Goal: Task Accomplishment & Management: Manage account settings

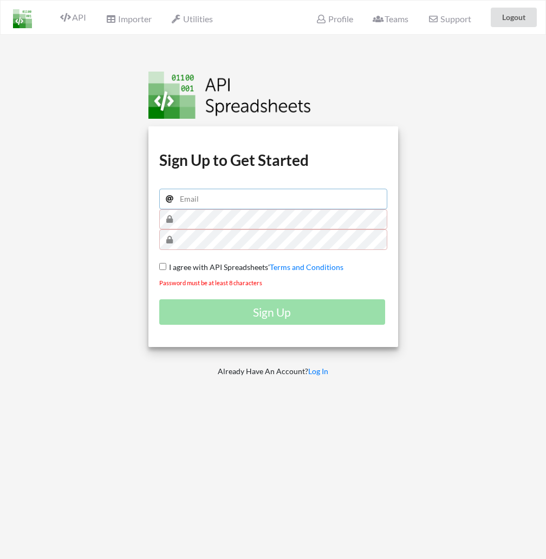
type input "[EMAIL_ADDRESS][DOMAIN_NAME]"
drag, startPoint x: 176, startPoint y: 412, endPoint x: 175, endPoint y: 406, distance: 6.0
click at [175, 411] on div "Download hidden Download hidden Download hidden Download hidden Sign Up to Get …" at bounding box center [273, 314] width 281 height 559
click at [162, 266] on input "I agree with API Spreadsheets' Terms and Conditions" at bounding box center [162, 266] width 7 height 7
checkbox input "true"
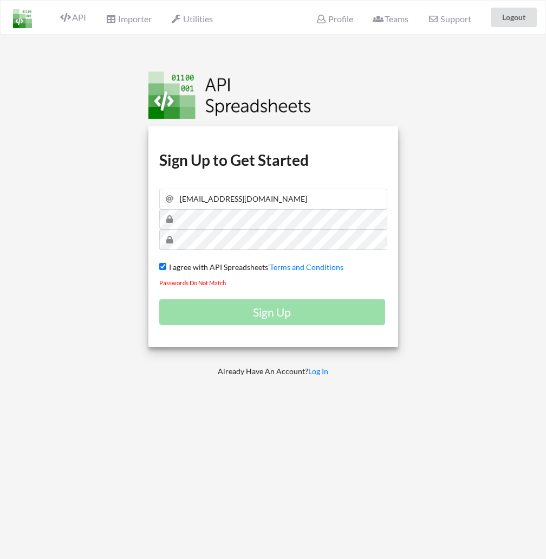
click at [232, 306] on div "Sign Up" at bounding box center [273, 311] width 228 height 25
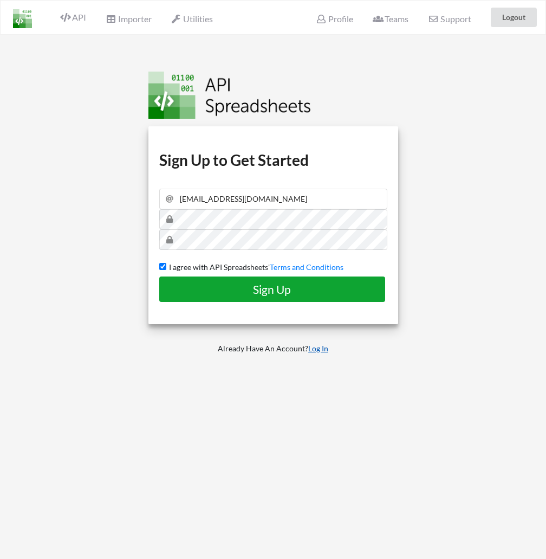
drag, startPoint x: 223, startPoint y: 296, endPoint x: 326, endPoint y: 348, distance: 114.7
click at [328, 351] on div "Download hidden Download hidden Download hidden Download hidden Sign Up to Get …" at bounding box center [273, 314] width 281 height 559
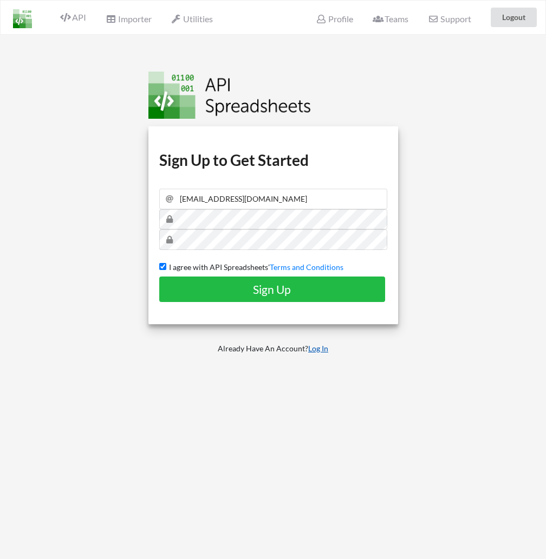
click at [325, 346] on link "Log In" at bounding box center [318, 348] width 20 height 9
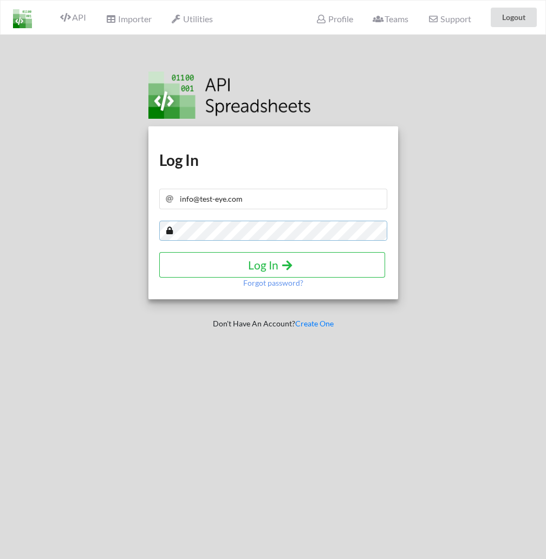
click at [82, 225] on div "Download hidden Download hidden Log In Log In Forgot password? Don't Have An Ac…" at bounding box center [273, 314] width 563 height 559
click at [192, 259] on h4 "Log In" at bounding box center [273, 265] width 204 height 14
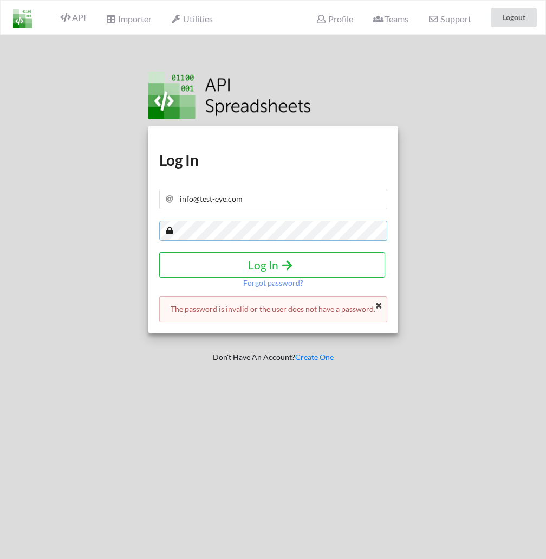
click at [118, 228] on div "Download hidden Download hidden Log In Log In Forgot password? The password is …" at bounding box center [273, 314] width 563 height 559
click at [311, 263] on h4 "Log In" at bounding box center [273, 265] width 204 height 14
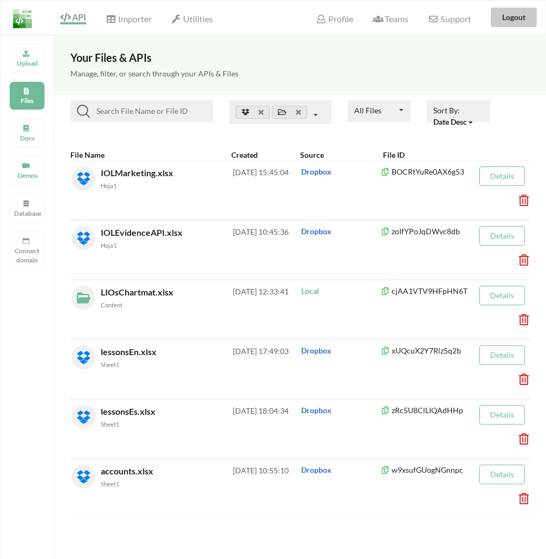
click at [516, 13] on button "Logout" at bounding box center [514, 18] width 46 height 20
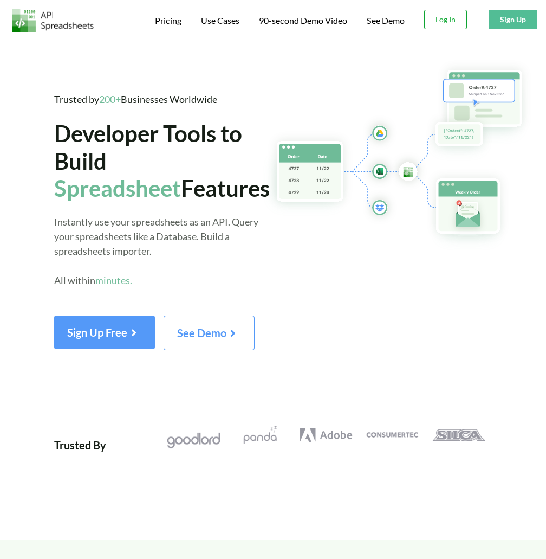
click at [460, 20] on button "Log In" at bounding box center [445, 20] width 43 height 20
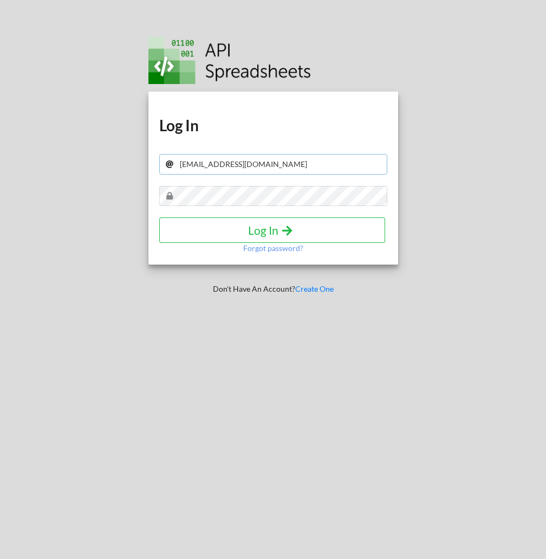
drag, startPoint x: 255, startPoint y: 166, endPoint x: 196, endPoint y: 148, distance: 61.2
click at [91, 166] on div "Download hidden Download hidden Log In info@test-eye.com Log In Forgot password…" at bounding box center [273, 279] width 563 height 559
paste input "academy@qvision.es"
type input "academy@qvision.es"
click at [112, 199] on div "Download hidden Download hidden Log In academy@qvision.es Log In Forgot passwor…" at bounding box center [273, 279] width 563 height 559
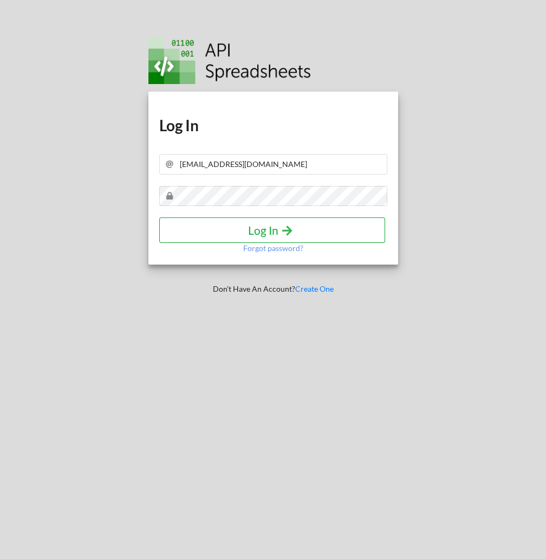
click at [188, 226] on h4 "Log In" at bounding box center [273, 230] width 204 height 14
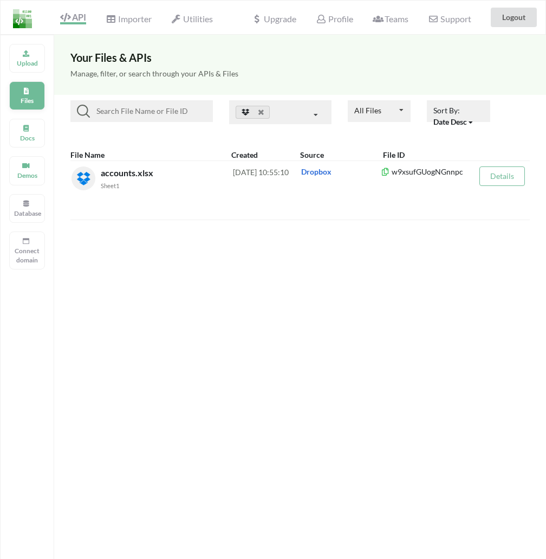
click at [28, 100] on p "Files" at bounding box center [27, 100] width 26 height 9
click at [31, 91] on div "Files" at bounding box center [27, 95] width 36 height 29
click at [24, 55] on icon at bounding box center [26, 52] width 8 height 7
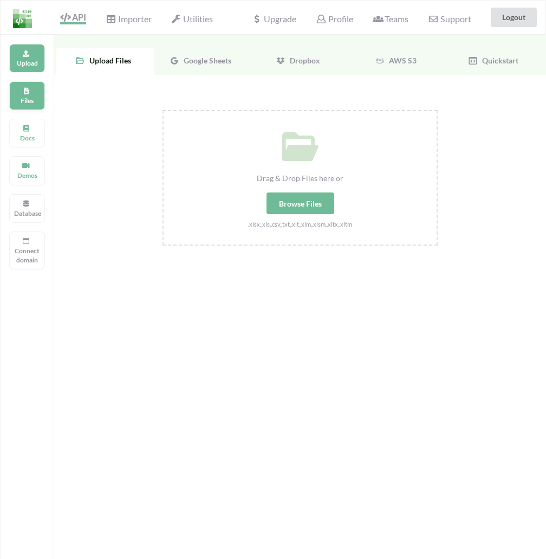
click at [30, 104] on p "Files" at bounding box center [27, 100] width 26 height 9
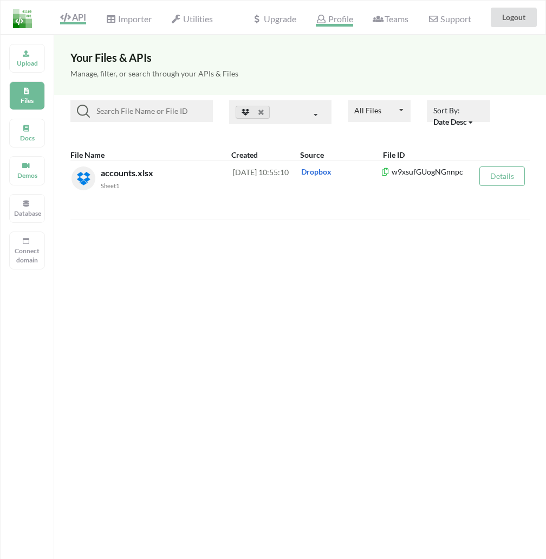
click at [339, 22] on span "Profile" at bounding box center [334, 20] width 37 height 13
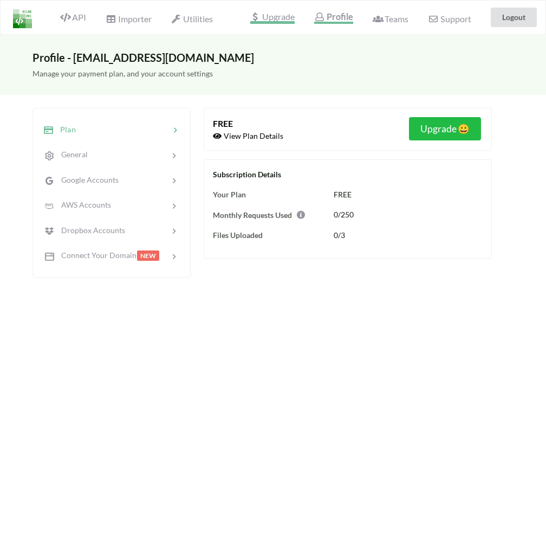
click at [268, 15] on span "Upgrade" at bounding box center [272, 17] width 44 height 11
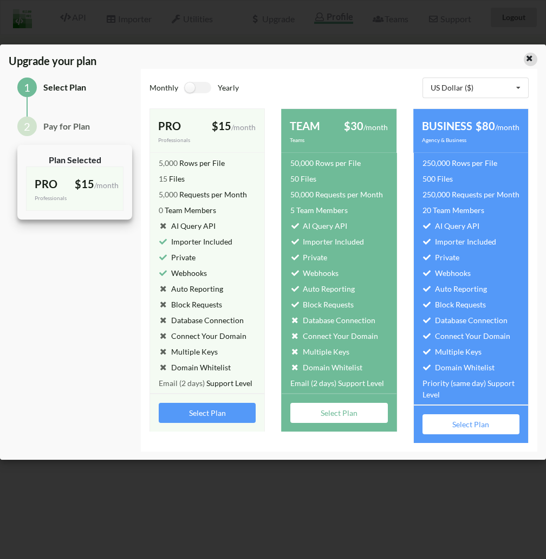
click at [533, 57] on icon at bounding box center [529, 57] width 9 height 8
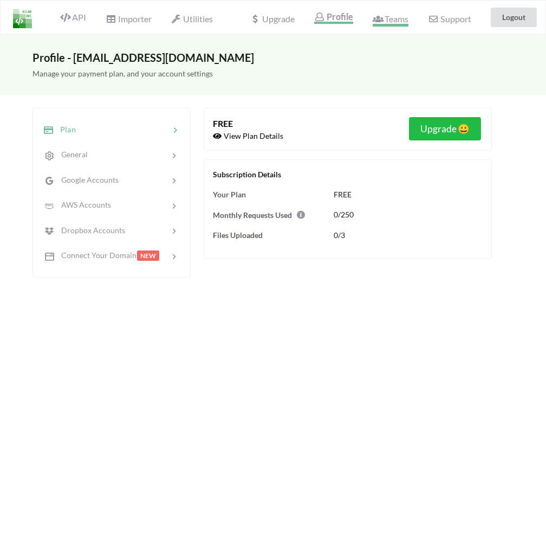
click at [407, 22] on span "Teams" at bounding box center [391, 20] width 36 height 13
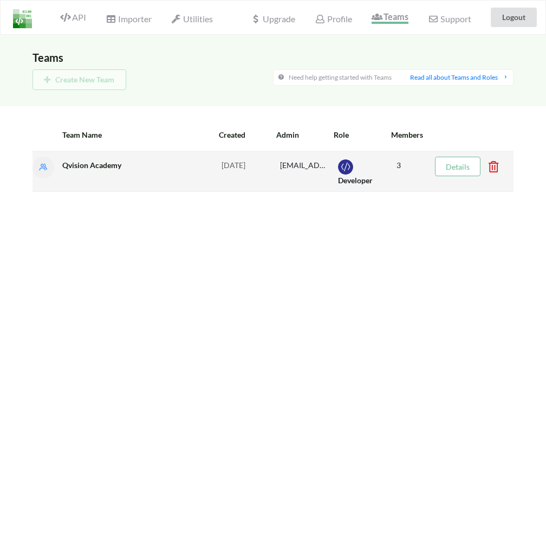
click at [126, 172] on div "Qvision Academy" at bounding box center [137, 171] width 151 height 29
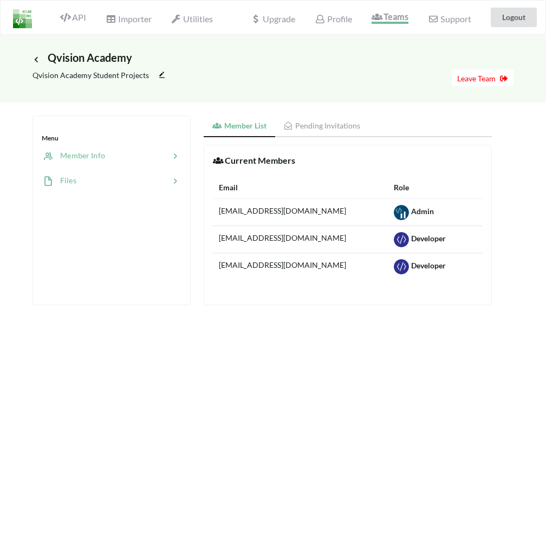
click at [86, 179] on div at bounding box center [122, 181] width 93 height 12
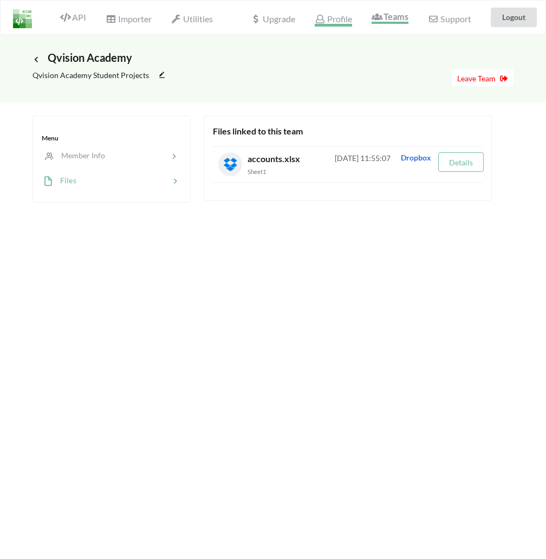
click at [331, 21] on span "Profile" at bounding box center [333, 20] width 37 height 13
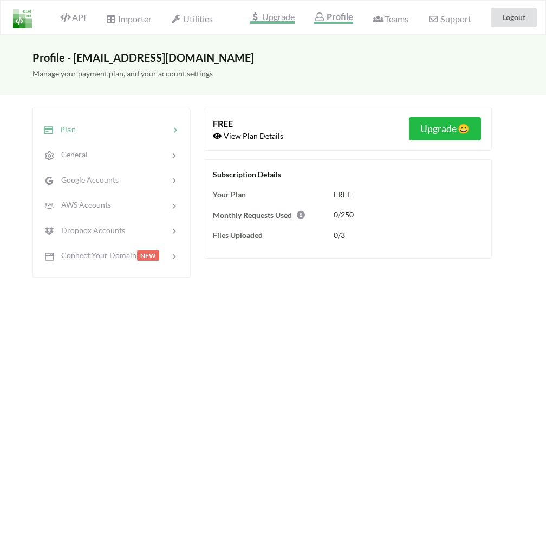
click at [283, 22] on span "Upgrade" at bounding box center [272, 17] width 44 height 11
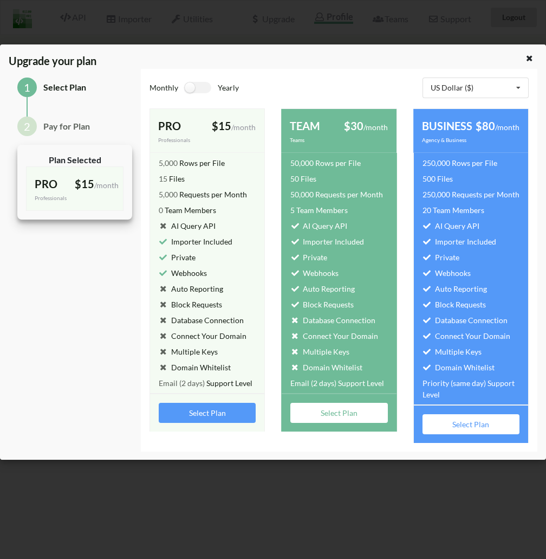
click at [533, 62] on div at bounding box center [531, 60] width 14 height 14
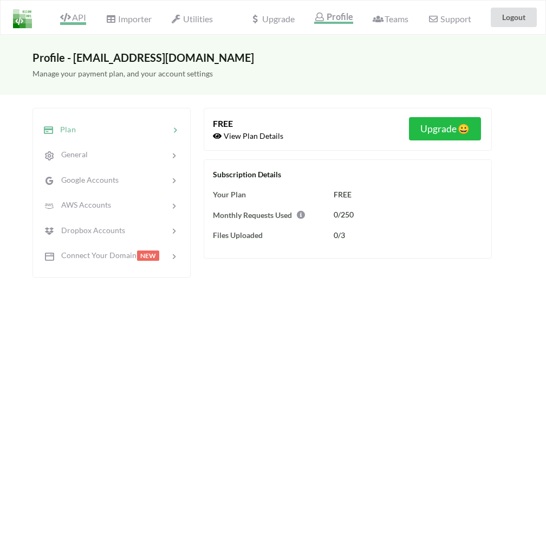
click at [71, 21] on span "API" at bounding box center [73, 18] width 26 height 13
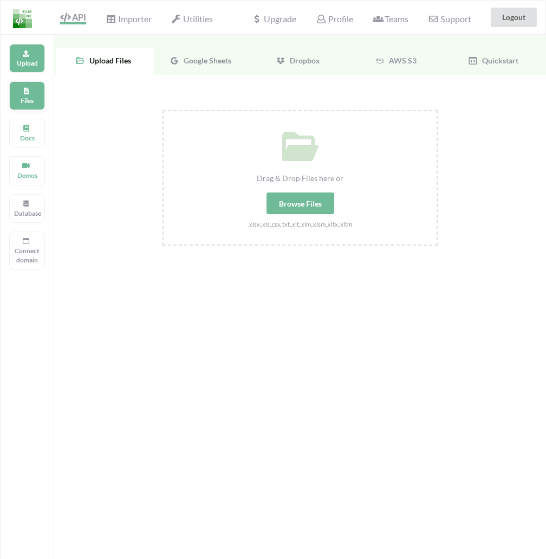
click at [36, 93] on div "Files" at bounding box center [27, 95] width 36 height 29
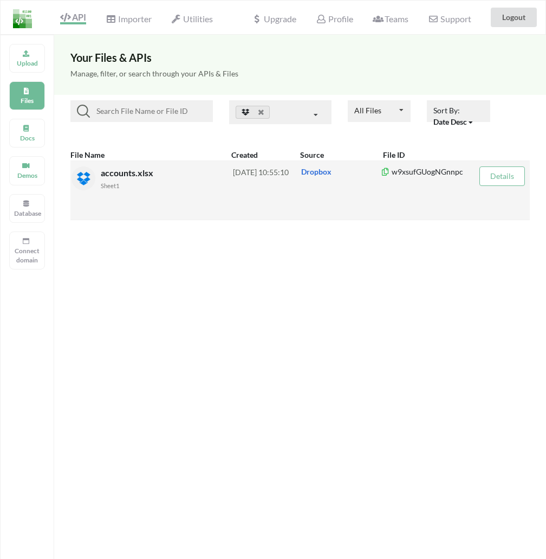
click at [115, 176] on span "accounts.xlsx" at bounding box center [128, 173] width 55 height 10
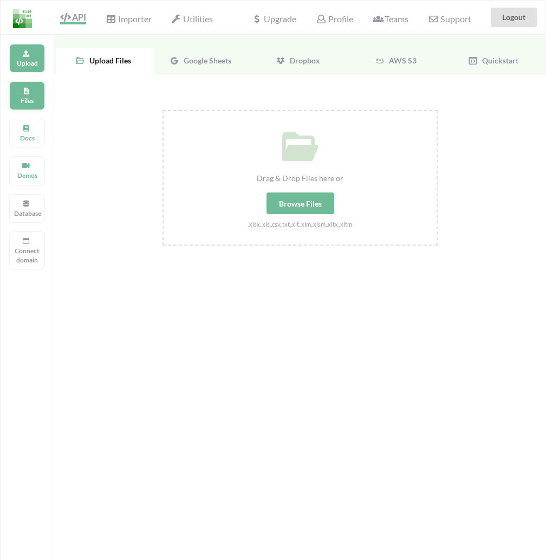
click at [25, 97] on p "Files" at bounding box center [27, 100] width 26 height 9
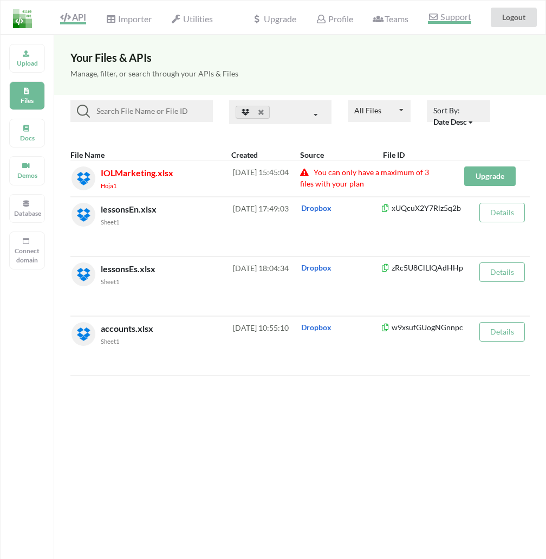
click at [442, 14] on span "Support" at bounding box center [449, 17] width 43 height 11
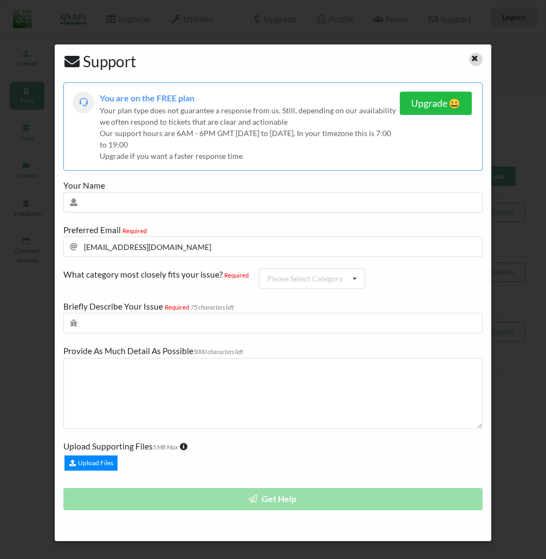
click at [472, 62] on div at bounding box center [476, 60] width 14 height 14
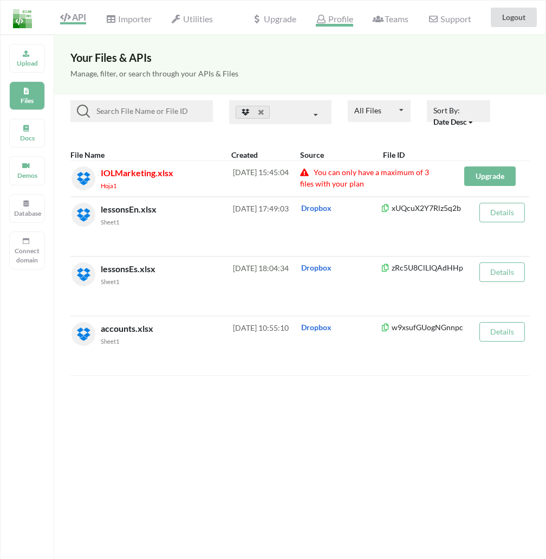
click at [336, 22] on span "Profile" at bounding box center [334, 20] width 37 height 13
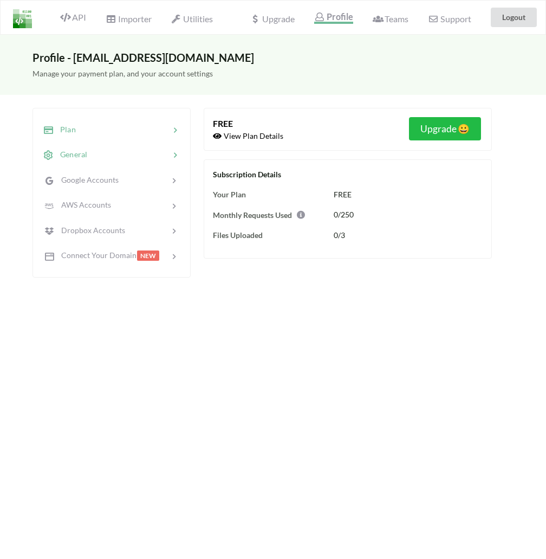
click at [86, 154] on span "General" at bounding box center [71, 154] width 34 height 9
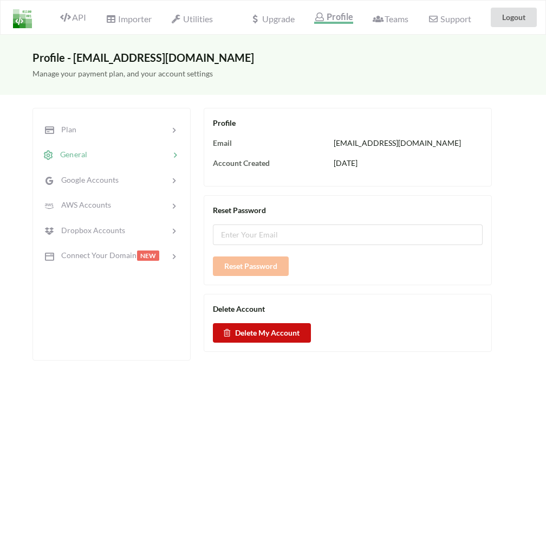
click at [282, 333] on button "Delete My Account" at bounding box center [262, 333] width 98 height 20
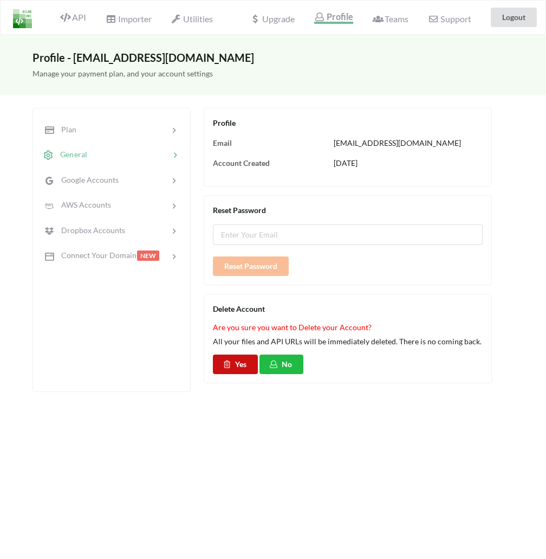
click at [234, 361] on button "Yes" at bounding box center [235, 365] width 45 height 20
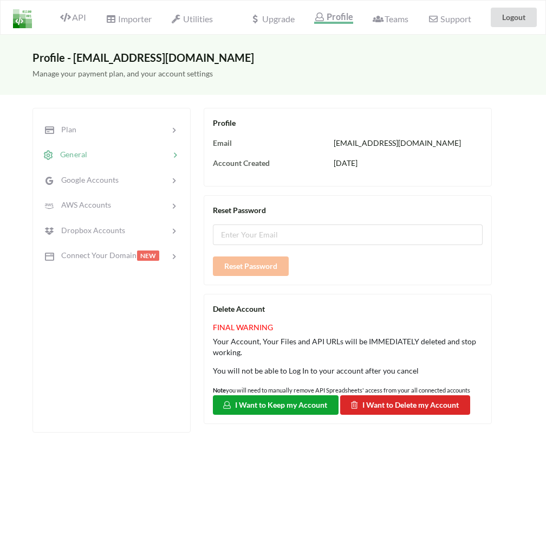
click at [301, 401] on button "I Want to Keep my Account" at bounding box center [276, 405] width 126 height 20
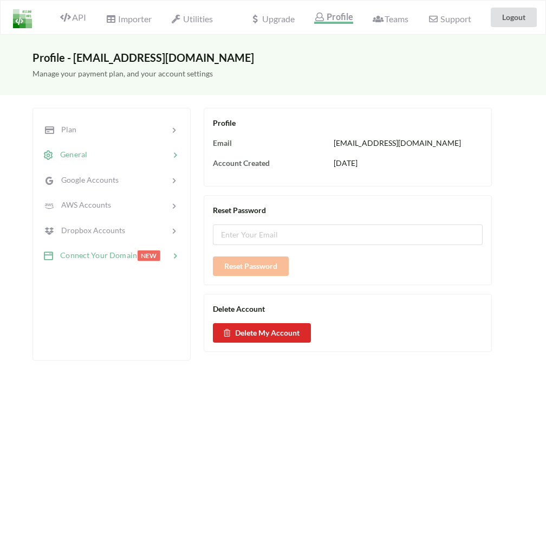
click at [124, 255] on span "Connect Your Domain" at bounding box center [95, 254] width 83 height 9
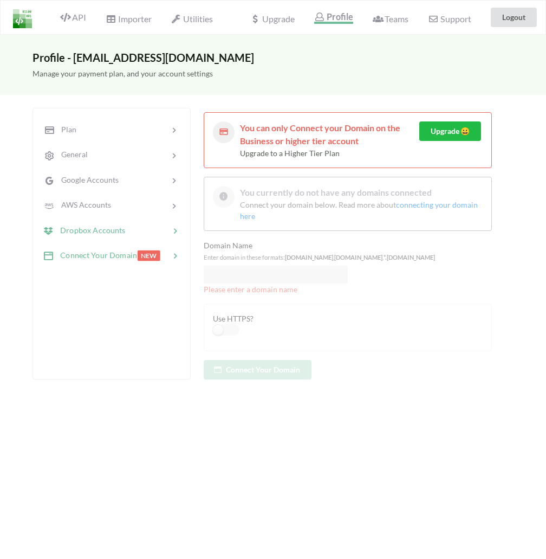
click at [113, 234] on div "Dropbox Accounts" at bounding box center [111, 229] width 143 height 25
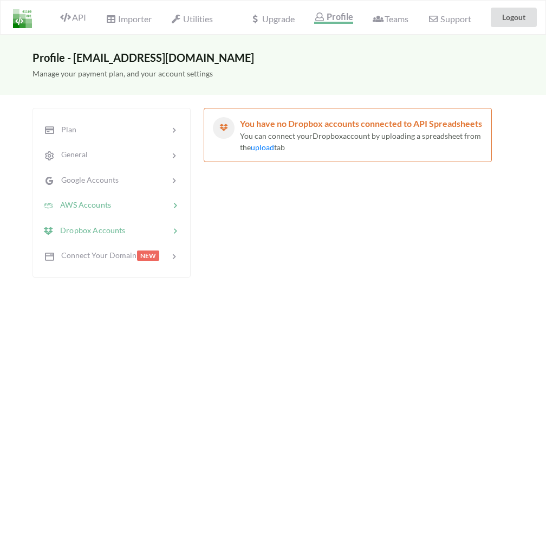
click at [108, 208] on div "AWS Accounts" at bounding box center [77, 205] width 68 height 12
click at [106, 188] on div "Google Accounts" at bounding box center [111, 179] width 143 height 25
click at [93, 153] on div at bounding box center [128, 155] width 82 height 12
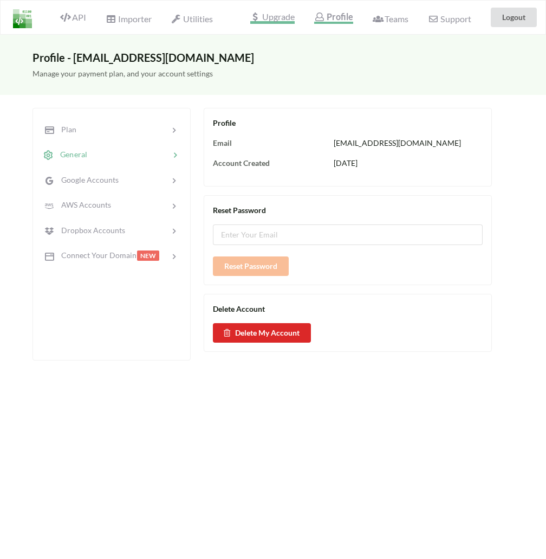
click at [281, 23] on span "Upgrade" at bounding box center [272, 17] width 44 height 11
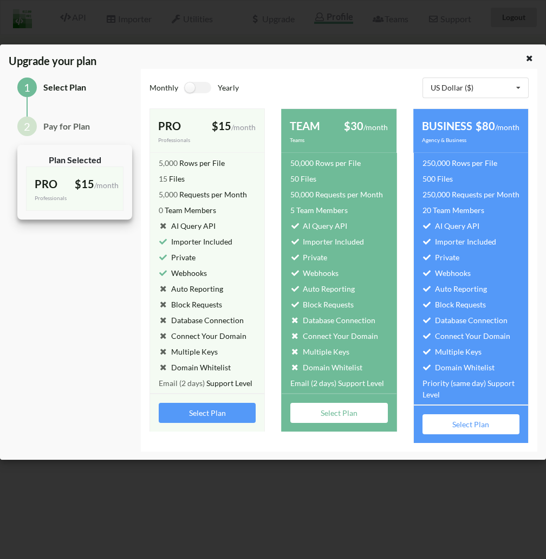
drag, startPoint x: 528, startPoint y: 58, endPoint x: 518, endPoint y: 62, distance: 10.7
click at [502, 60] on div at bounding box center [523, 61] width 46 height 16
click at [530, 61] on icon at bounding box center [529, 57] width 9 height 8
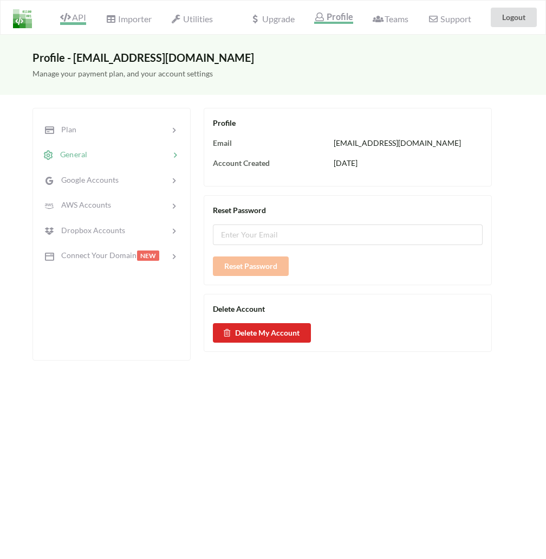
click at [85, 17] on span "API" at bounding box center [73, 18] width 26 height 13
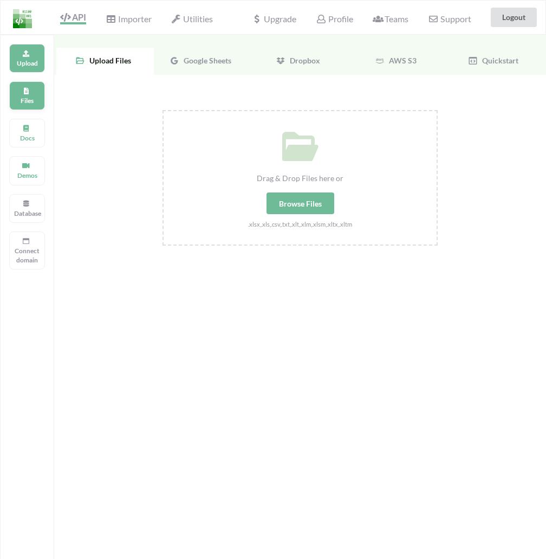
click at [34, 95] on div "Files" at bounding box center [27, 95] width 36 height 29
click at [186, 56] on span "Google Sheets" at bounding box center [205, 60] width 52 height 9
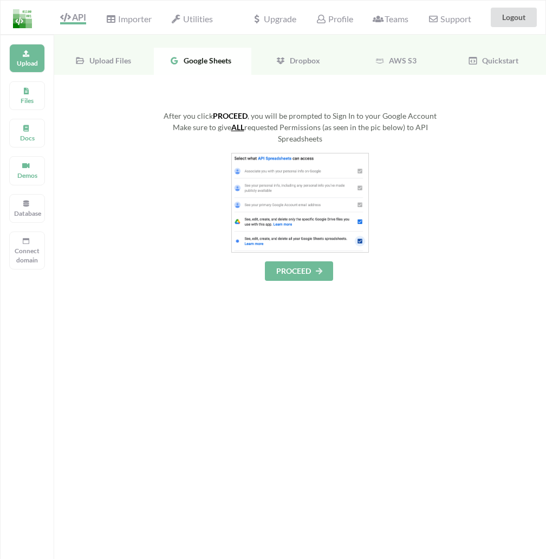
click at [316, 66] on div "Dropbox" at bounding box center [301, 61] width 98 height 27
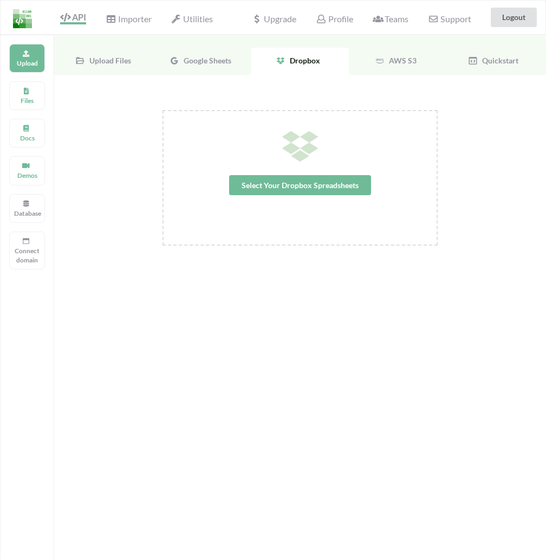
click at [378, 62] on div "AWS S3" at bounding box center [398, 61] width 98 height 27
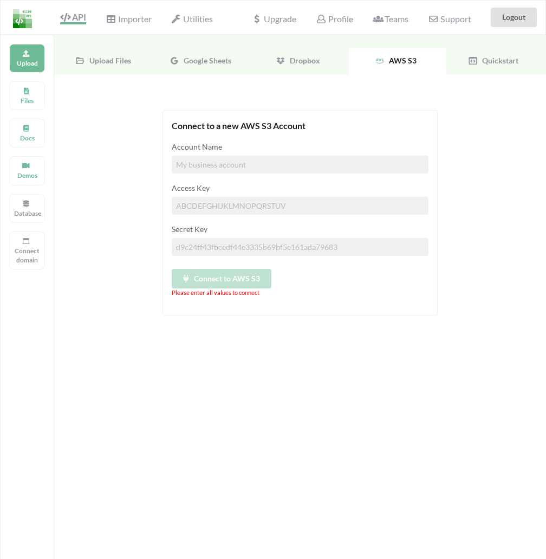
click at [475, 57] on icon at bounding box center [473, 61] width 10 height 10
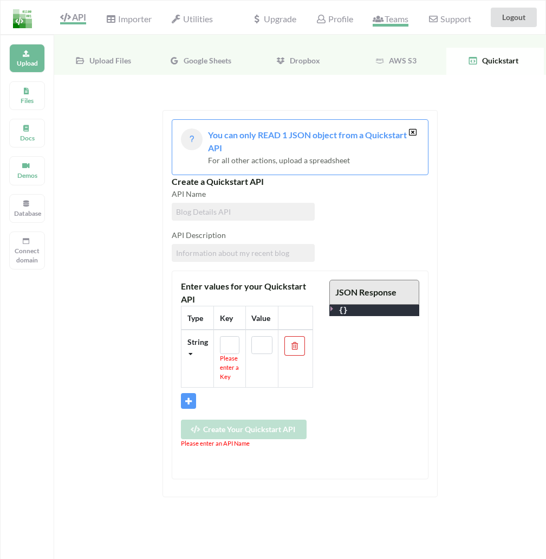
click at [391, 16] on span "Teams" at bounding box center [391, 20] width 36 height 13
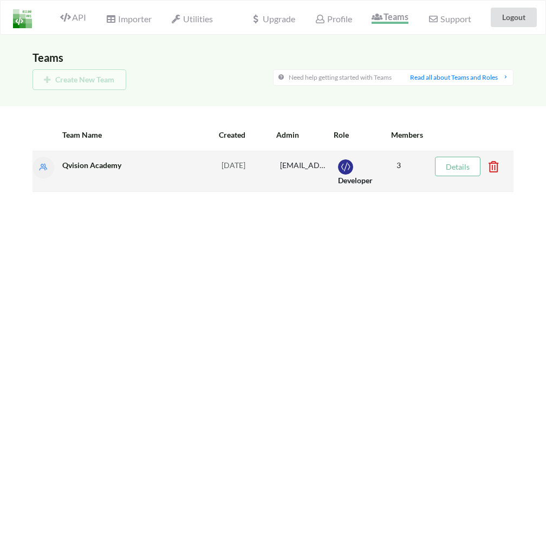
click at [492, 165] on icon at bounding box center [490, 163] width 3 height 4
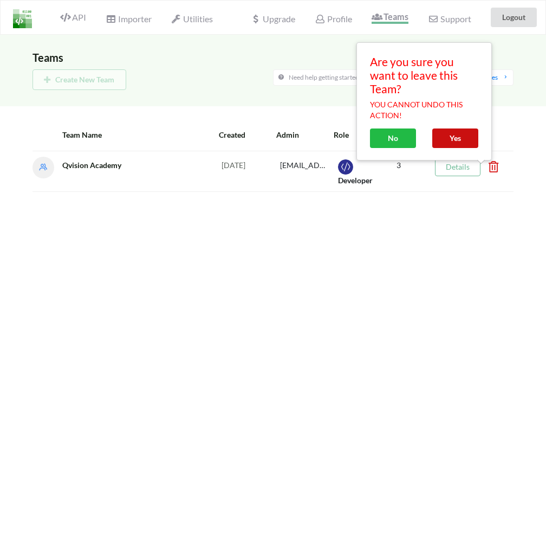
click at [447, 139] on button "Yes" at bounding box center [456, 138] width 46 height 20
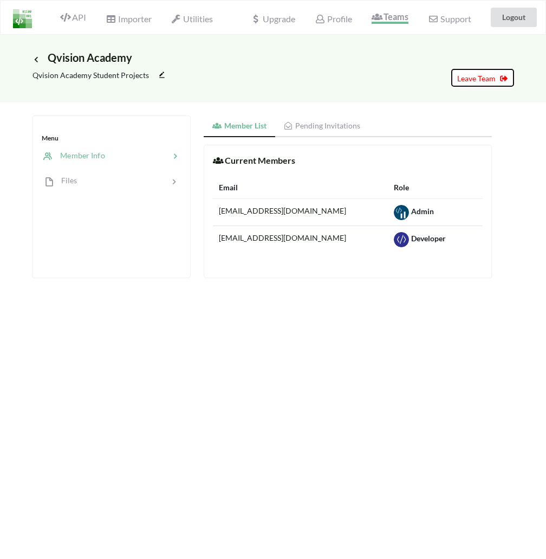
click at [482, 76] on span "Leave Team" at bounding box center [483, 78] width 51 height 9
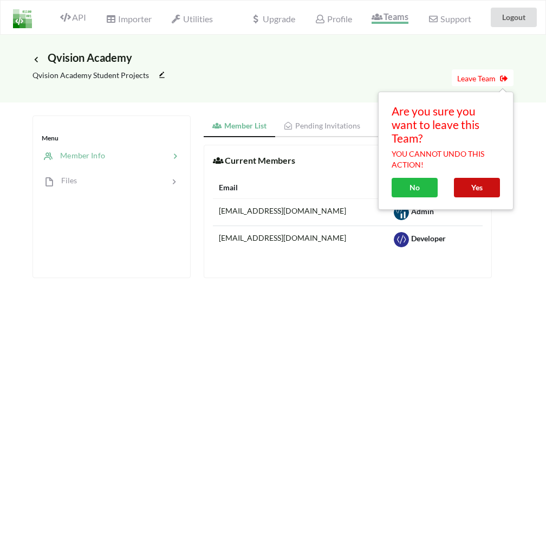
click at [466, 190] on button "Yes" at bounding box center [477, 188] width 46 height 20
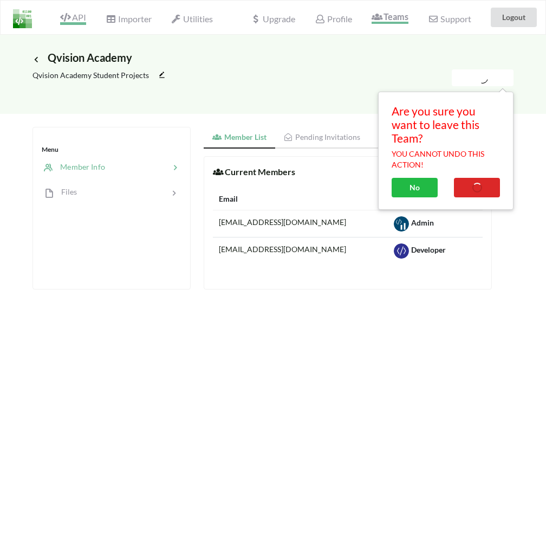
click at [74, 15] on span "API" at bounding box center [73, 18] width 26 height 13
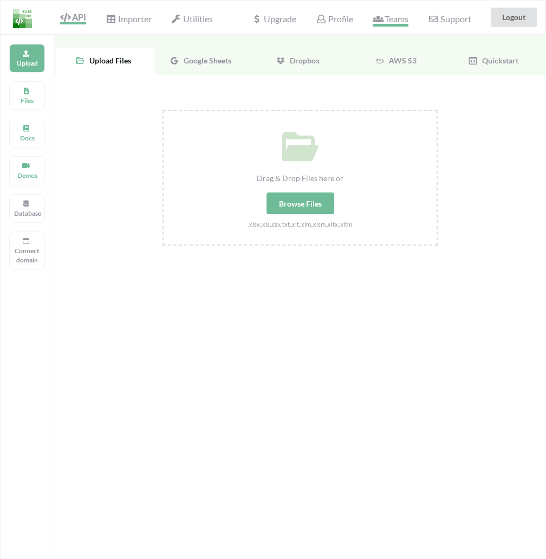
click at [399, 22] on span "Teams" at bounding box center [391, 20] width 36 height 13
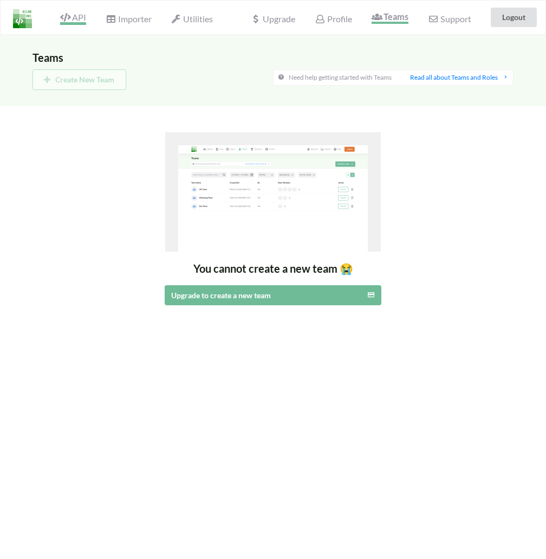
click at [67, 21] on icon at bounding box center [65, 17] width 10 height 9
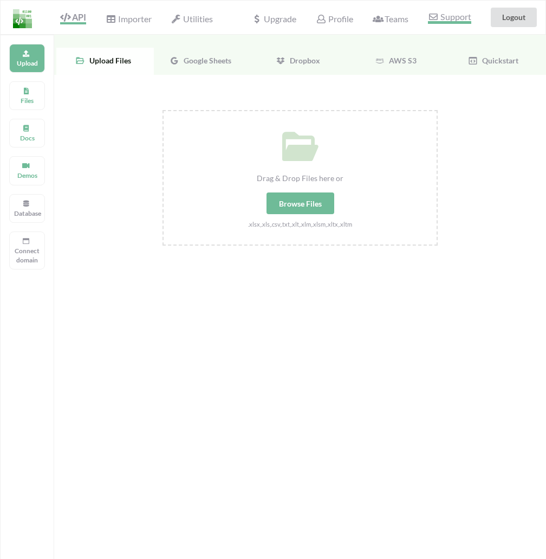
click at [461, 23] on span "Support" at bounding box center [449, 17] width 43 height 11
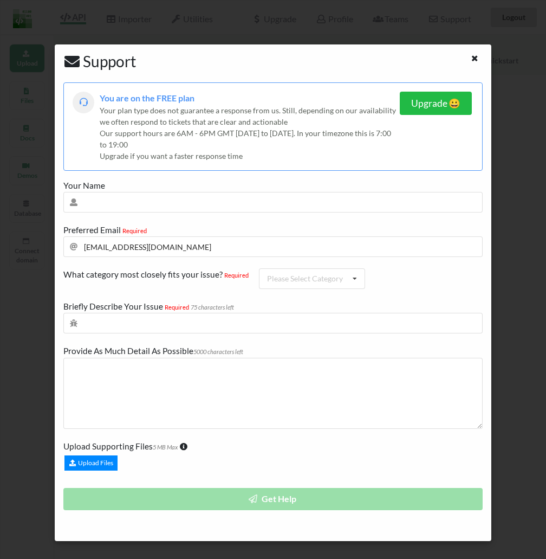
drag, startPoint x: 479, startPoint y: 57, endPoint x: 473, endPoint y: 57, distance: 6.0
click at [477, 57] on icon at bounding box center [475, 57] width 9 height 8
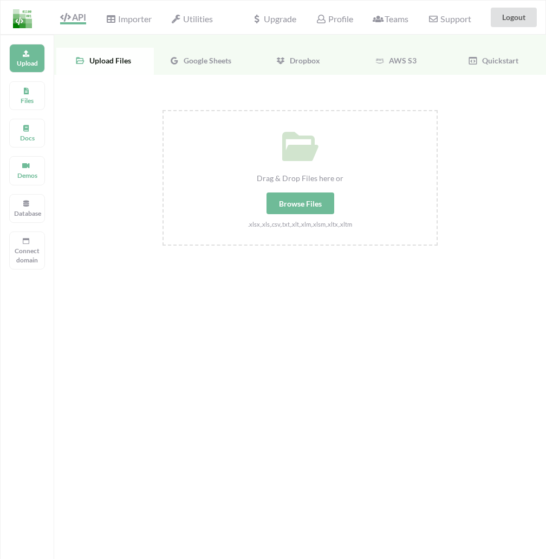
click at [27, 21] on img at bounding box center [22, 18] width 19 height 19
click at [400, 23] on span "Teams" at bounding box center [391, 20] width 36 height 13
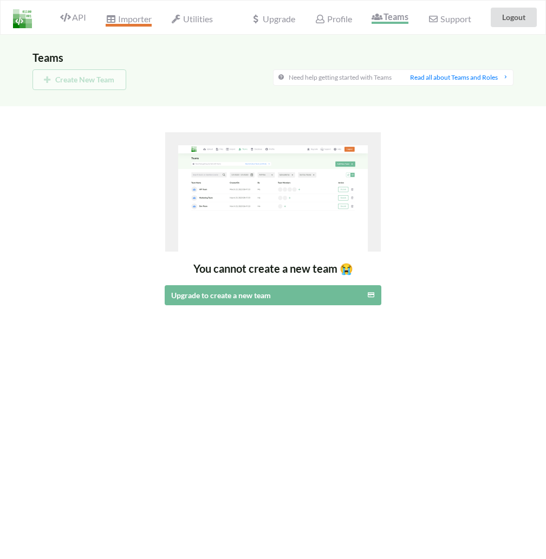
click at [145, 19] on span "Importer" at bounding box center [129, 20] width 46 height 13
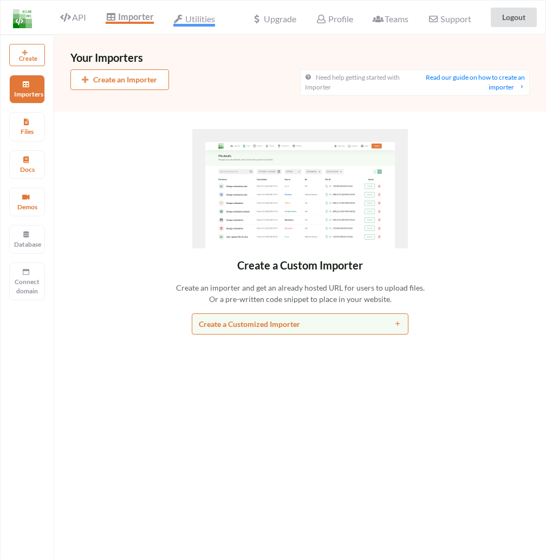
click at [186, 22] on span "Utilities" at bounding box center [194, 20] width 42 height 13
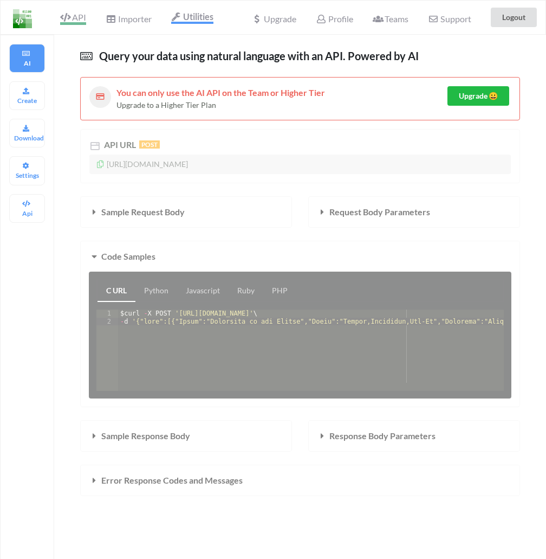
click at [69, 18] on icon at bounding box center [65, 17] width 10 height 9
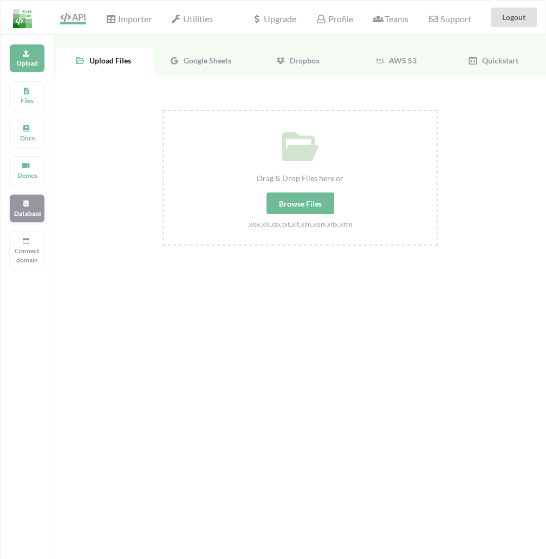
click at [28, 203] on icon at bounding box center [26, 202] width 8 height 7
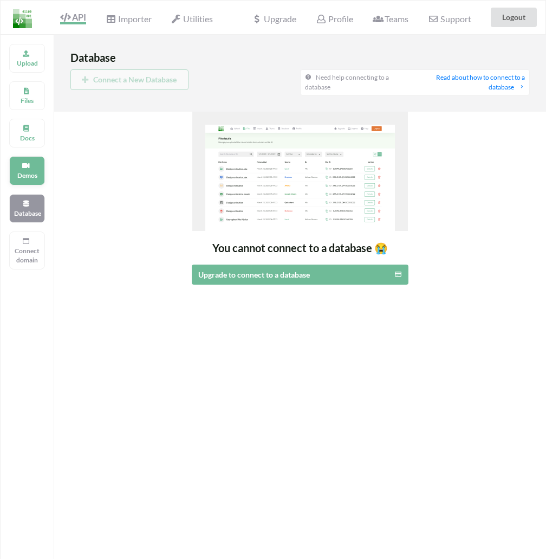
click at [28, 177] on p "Demos" at bounding box center [27, 175] width 26 height 9
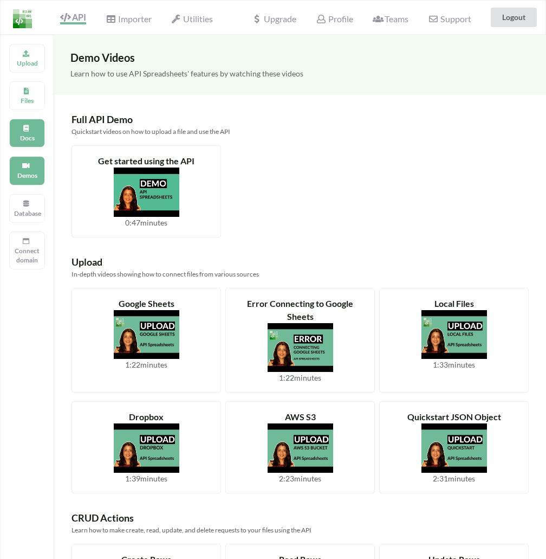
click at [27, 141] on p "Docs" at bounding box center [27, 137] width 26 height 9
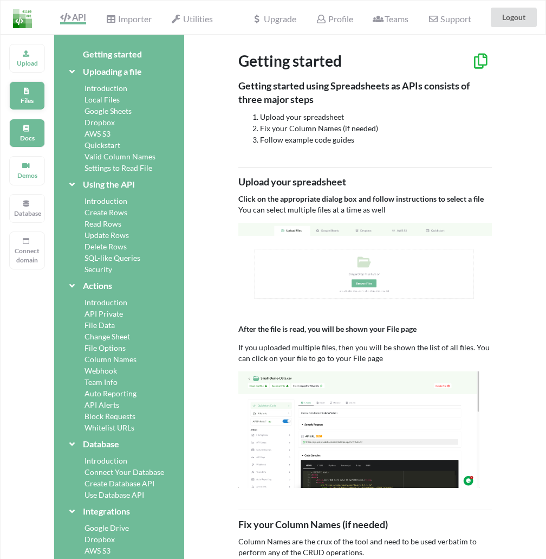
click at [28, 99] on p "Files" at bounding box center [27, 100] width 26 height 9
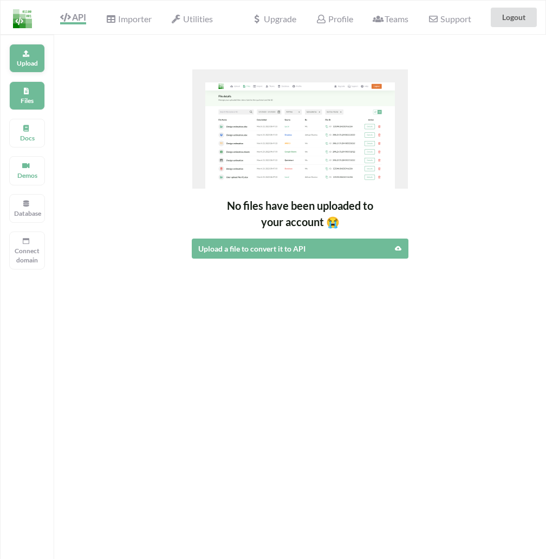
click at [33, 63] on p "Upload" at bounding box center [27, 63] width 26 height 9
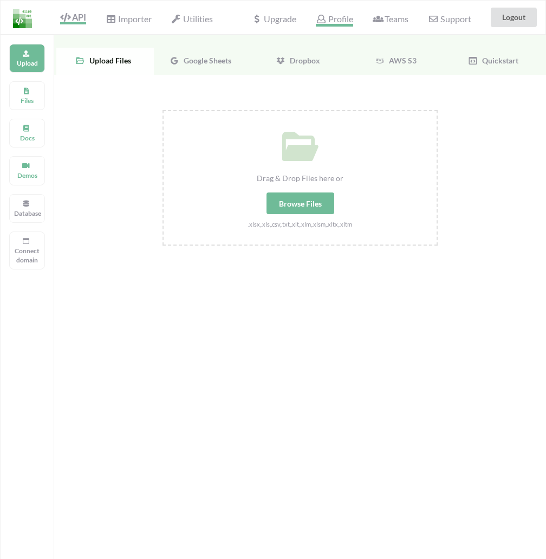
click at [345, 21] on span "Profile" at bounding box center [334, 20] width 37 height 13
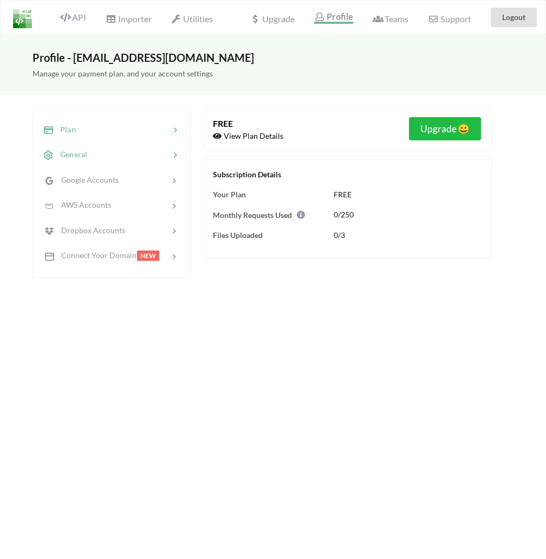
click at [111, 145] on div "General" at bounding box center [111, 154] width 143 height 25
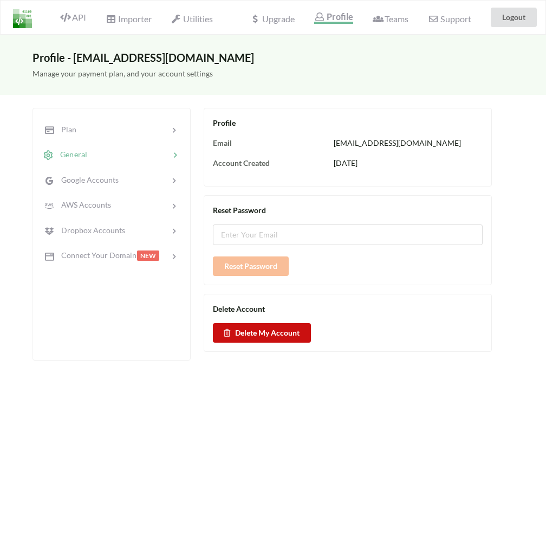
click at [275, 331] on button "Delete My Account" at bounding box center [262, 333] width 98 height 20
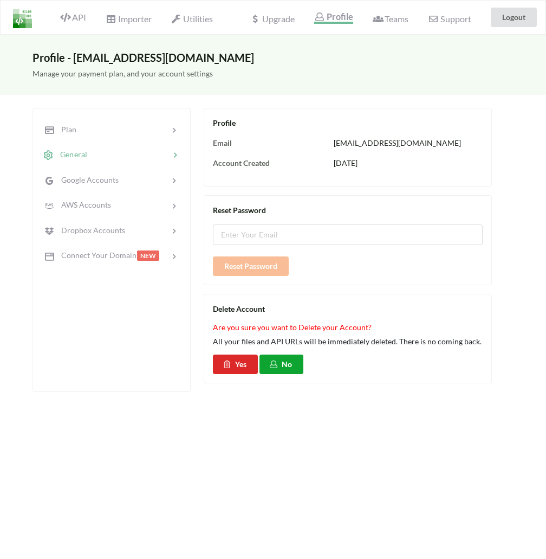
click at [289, 364] on button "No" at bounding box center [282, 365] width 44 height 20
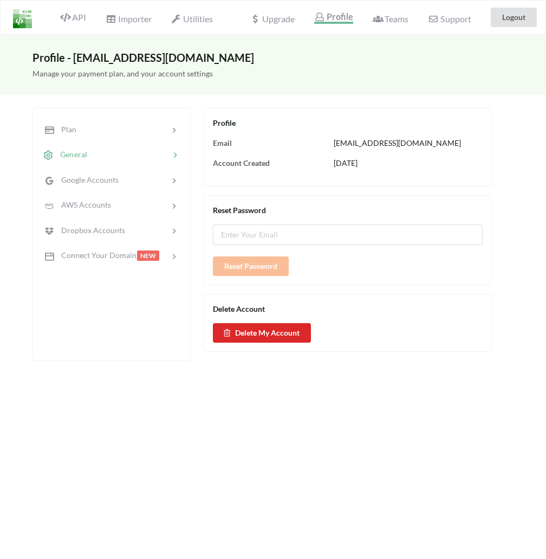
drag, startPoint x: 266, startPoint y: 396, endPoint x: 261, endPoint y: 383, distance: 13.2
click at [266, 395] on div "Profile - academy@qvision.es Manage your payment plan, and your account setting…" at bounding box center [273, 314] width 546 height 559
click at [207, 20] on span "Utilities" at bounding box center [192, 20] width 42 height 13
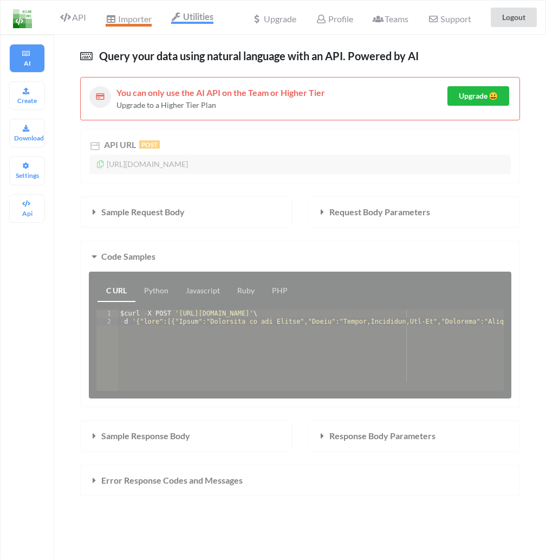
click at [138, 16] on span "Importer" at bounding box center [129, 20] width 46 height 13
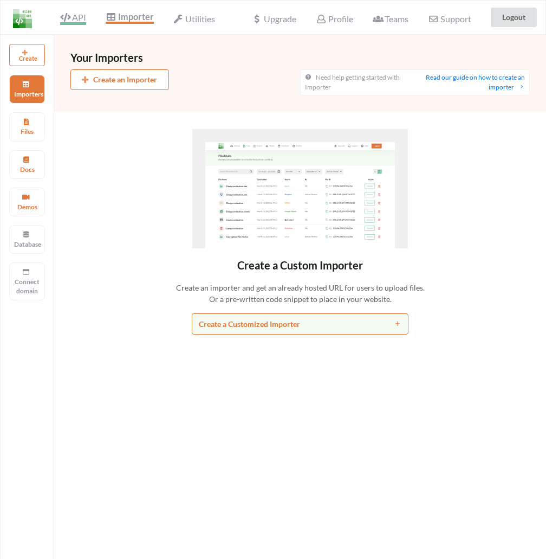
click at [70, 18] on icon at bounding box center [65, 17] width 10 height 9
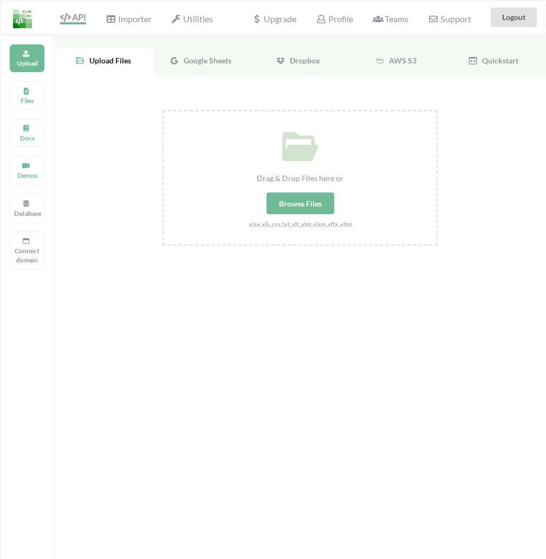
drag, startPoint x: 384, startPoint y: 276, endPoint x: 387, endPoint y: 254, distance: 22.4
click at [384, 273] on div "Drag & Drop Files here or Browse Files .xlsx,.xls,.csv,.txt,.xlt,.xlm,.xlsm,.xl…" at bounding box center [300, 290] width 492 height 431
click at [401, 20] on span "Teams" at bounding box center [391, 20] width 36 height 13
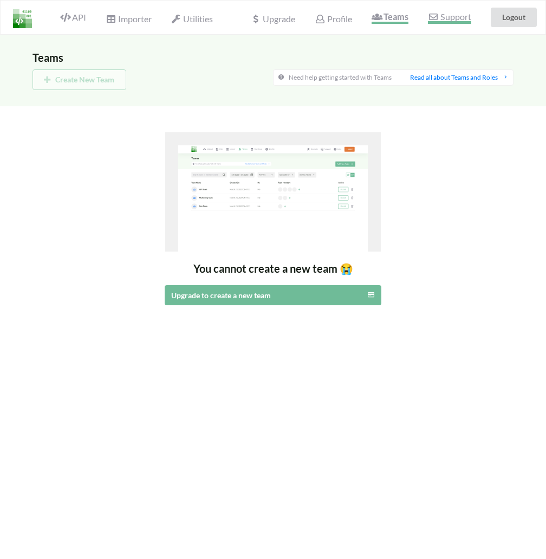
click at [446, 18] on span "Support" at bounding box center [449, 17] width 43 height 11
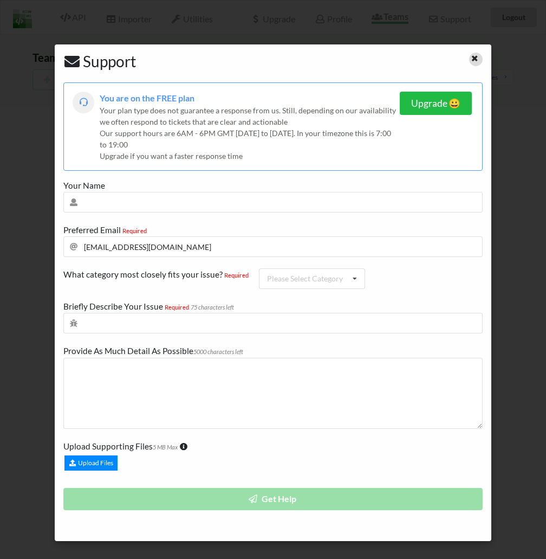
click at [474, 56] on icon at bounding box center [475, 57] width 9 height 8
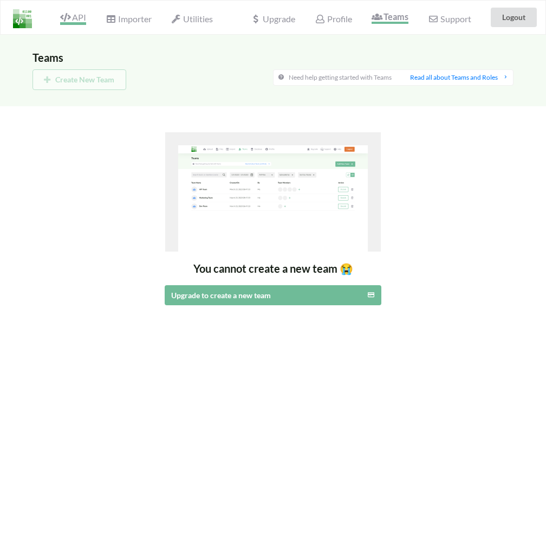
click at [82, 18] on span "API" at bounding box center [73, 18] width 26 height 13
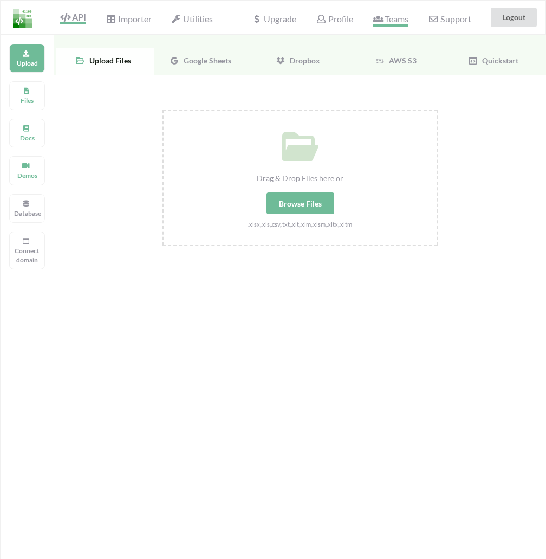
click at [404, 19] on span "Teams" at bounding box center [391, 20] width 36 height 13
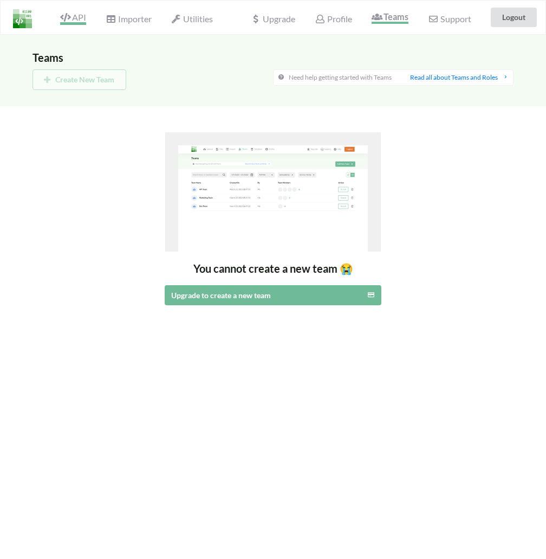
click at [71, 21] on span "API" at bounding box center [73, 18] width 26 height 13
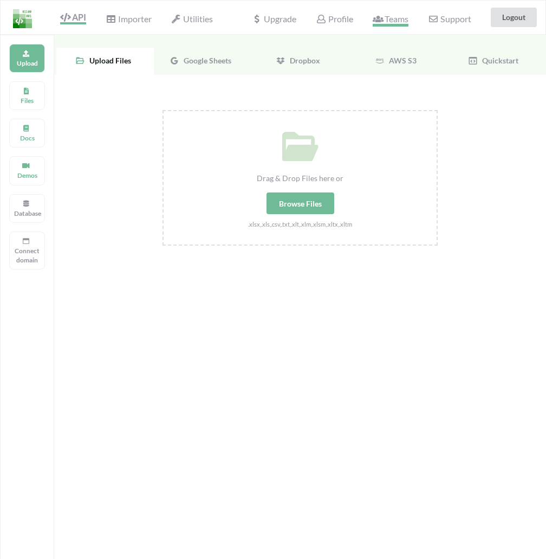
click at [395, 23] on span "Teams" at bounding box center [391, 20] width 36 height 13
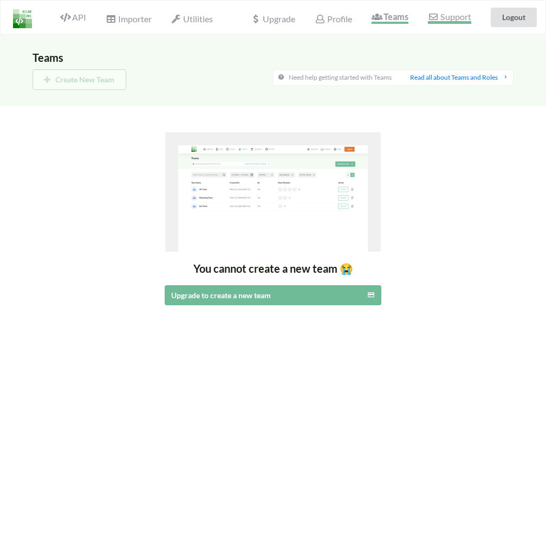
click at [444, 21] on span "Support" at bounding box center [449, 17] width 43 height 11
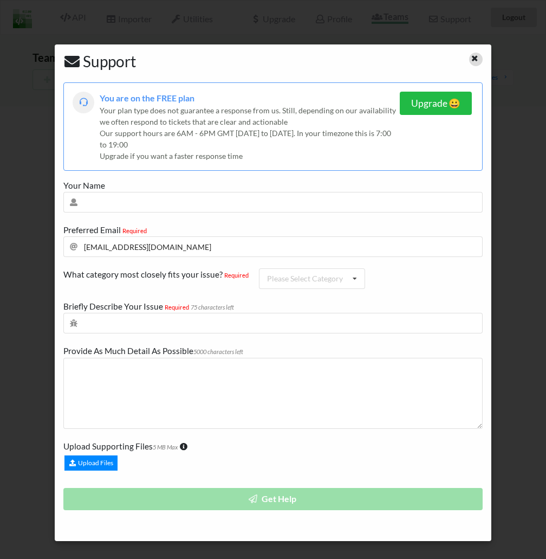
click at [478, 58] on icon at bounding box center [475, 57] width 9 height 8
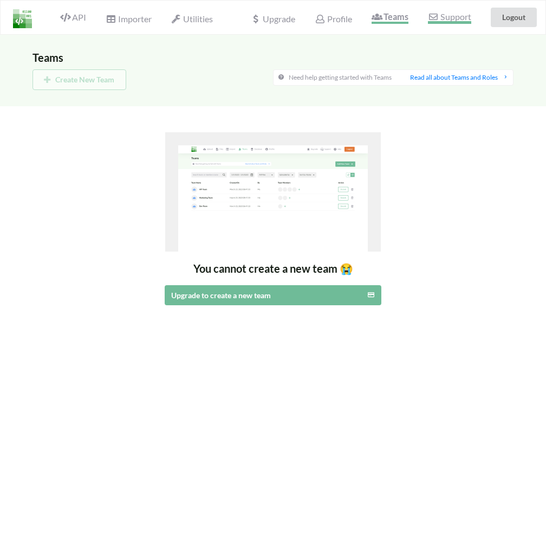
click at [464, 18] on span "Support" at bounding box center [449, 17] width 43 height 11
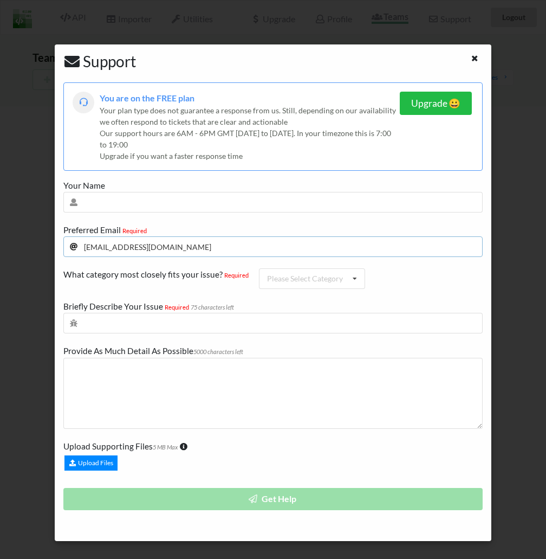
drag, startPoint x: 167, startPoint y: 243, endPoint x: 66, endPoint y: 249, distance: 101.5
click at [66, 249] on input "[EMAIL_ADDRESS][DOMAIN_NAME]" at bounding box center [273, 246] width 420 height 21
